Goal: Transaction & Acquisition: Purchase product/service

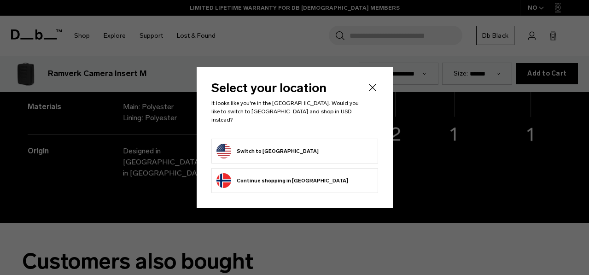
scroll to position [1100, 0]
